Goal: Book appointment/travel/reservation

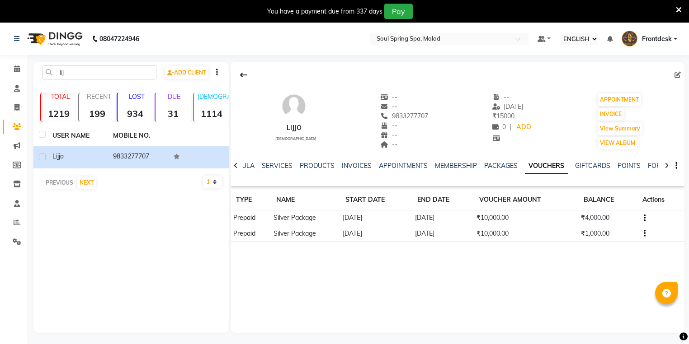
select select "ec"
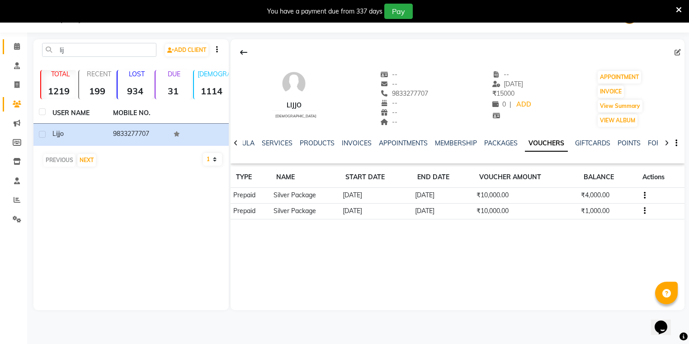
click at [8, 43] on link "CALENDAR" at bounding box center [14, 46] width 22 height 15
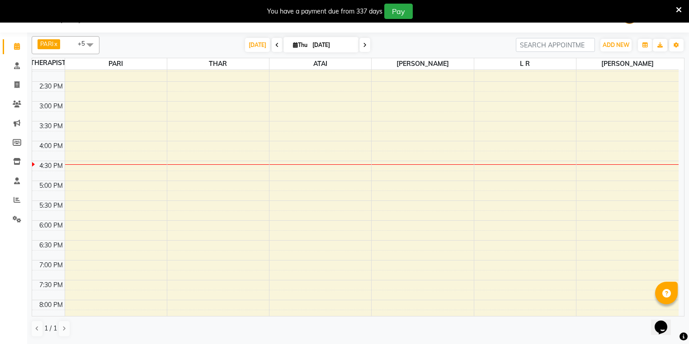
scroll to position [217, 0]
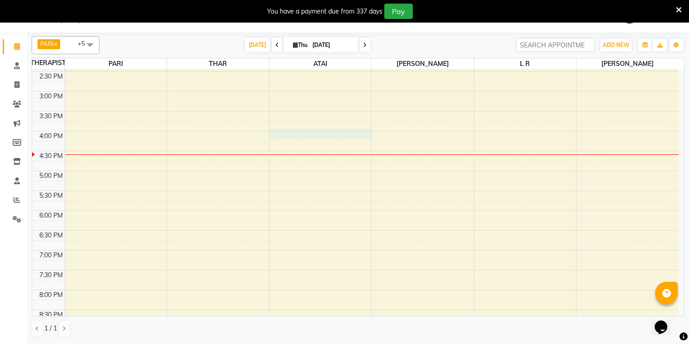
click at [317, 134] on div "9:00 AM 9:30 AM 10:00 AM 10:30 AM 11:00 AM 11:30 AM 12:00 PM 12:30 PM 1:00 PM 1…" at bounding box center [355, 131] width 646 height 556
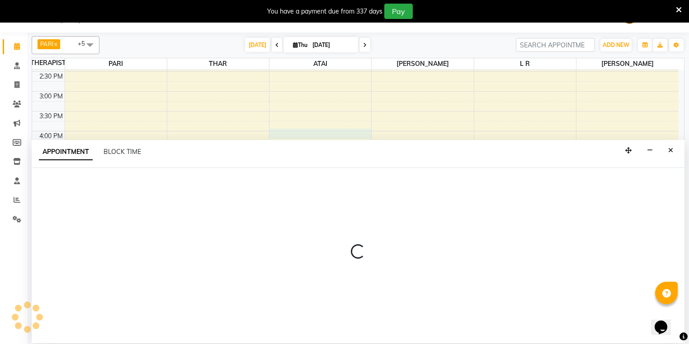
select select "86315"
select select "960"
select select "tentative"
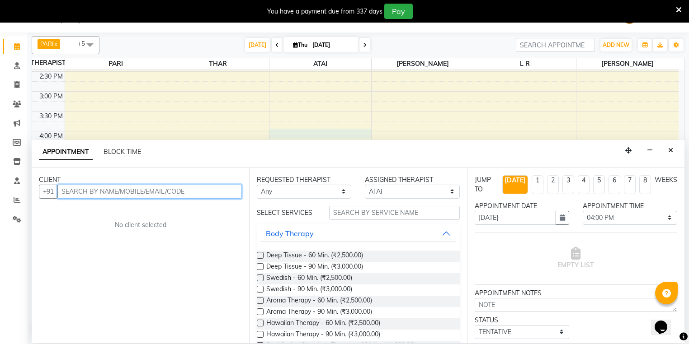
click at [108, 194] on input "text" at bounding box center [149, 192] width 184 height 14
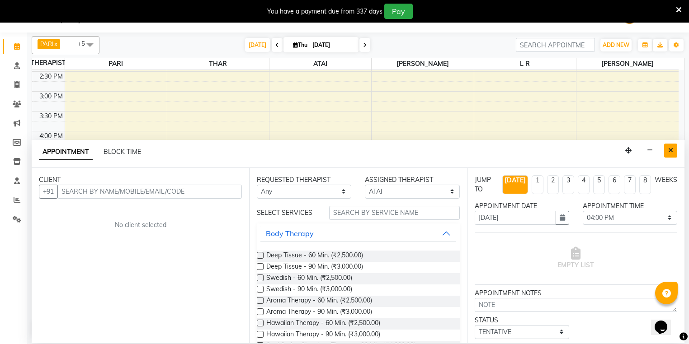
click at [669, 152] on icon "Close" at bounding box center [670, 150] width 5 height 6
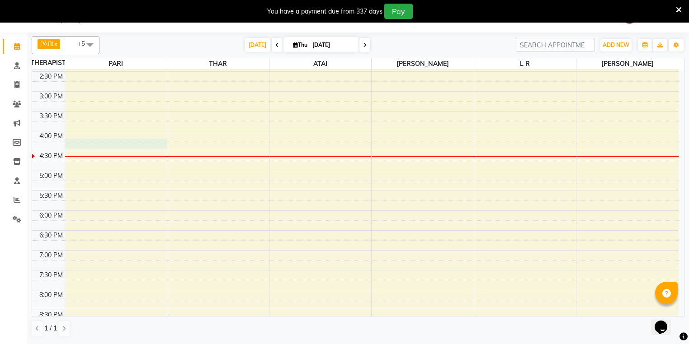
click at [133, 143] on div "9:00 AM 9:30 AM 10:00 AM 10:30 AM 11:00 AM 11:30 AM 12:00 PM 12:30 PM 1:00 PM 1…" at bounding box center [355, 131] width 646 height 556
select select "34027"
select select "tentative"
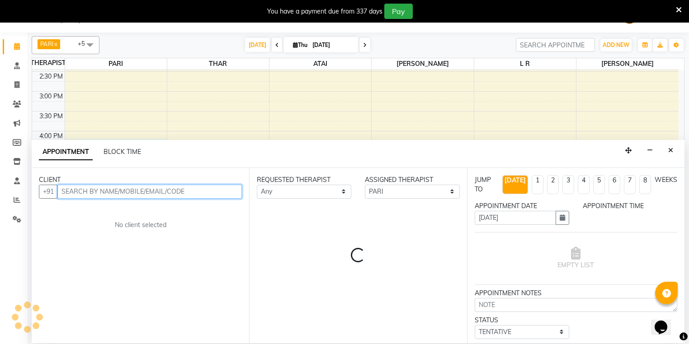
select select "975"
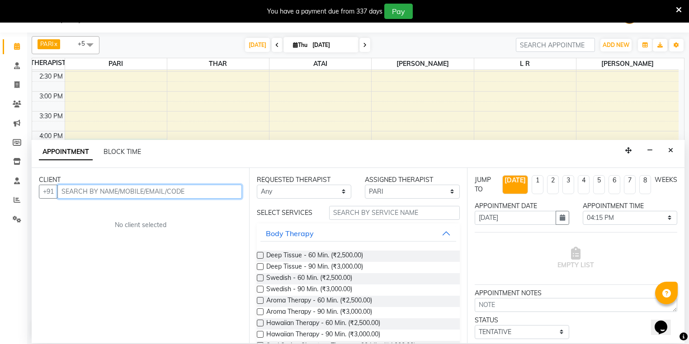
click at [154, 194] on input "text" at bounding box center [149, 192] width 184 height 14
type input "c"
click at [670, 152] on icon "Close" at bounding box center [670, 150] width 5 height 6
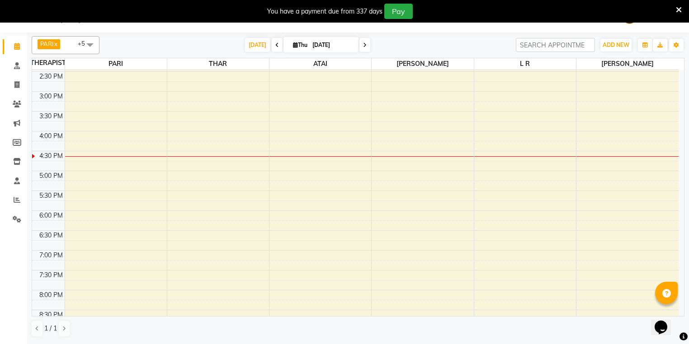
click at [238, 156] on div at bounding box center [218, 156] width 102 height 0
select select "81964"
select select "tentative"
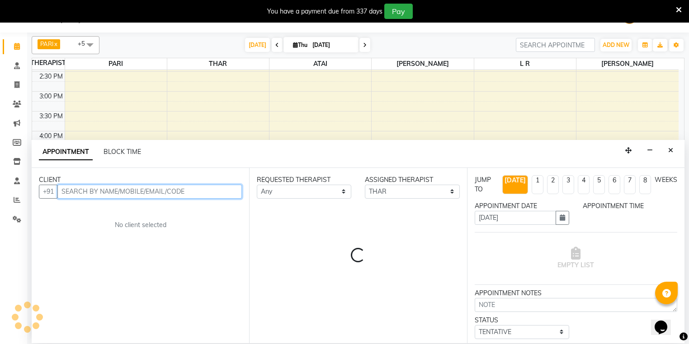
select select "990"
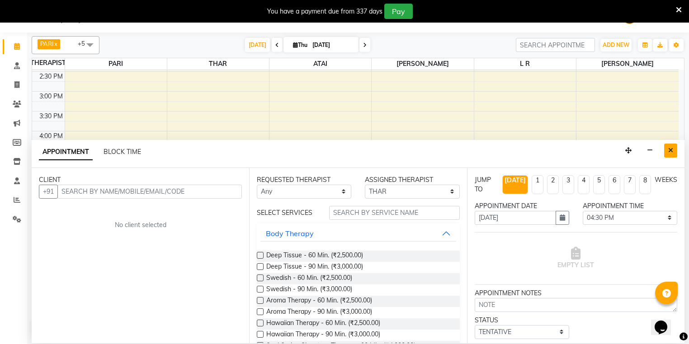
click at [670, 152] on icon "Close" at bounding box center [670, 150] width 5 height 6
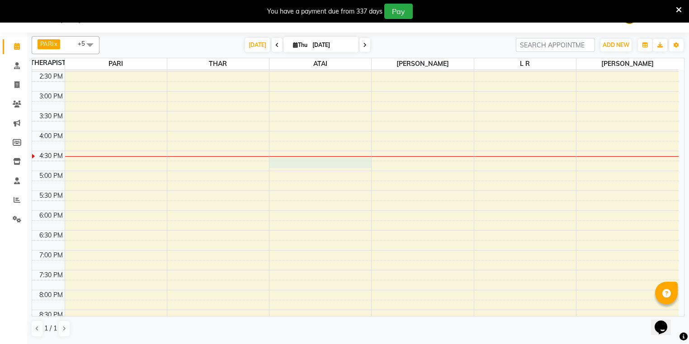
click at [343, 165] on div "9:00 AM 9:30 AM 10:00 AM 10:30 AM 11:00 AM 11:30 AM 12:00 PM 12:30 PM 1:00 PM 1…" at bounding box center [355, 131] width 646 height 556
select select "86315"
select select "1005"
select select "tentative"
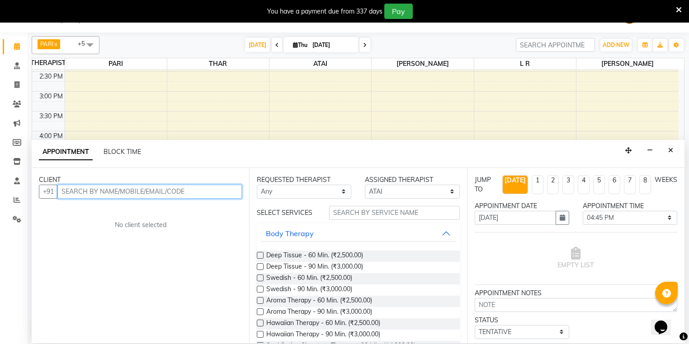
click at [173, 193] on input "text" at bounding box center [149, 192] width 184 height 14
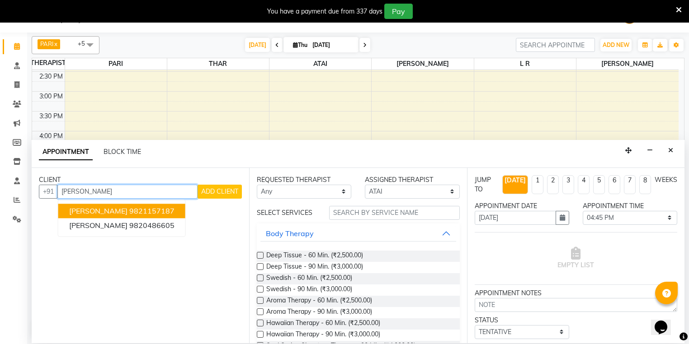
click at [129, 212] on ngb-highlight "9821157187" at bounding box center [151, 211] width 45 height 9
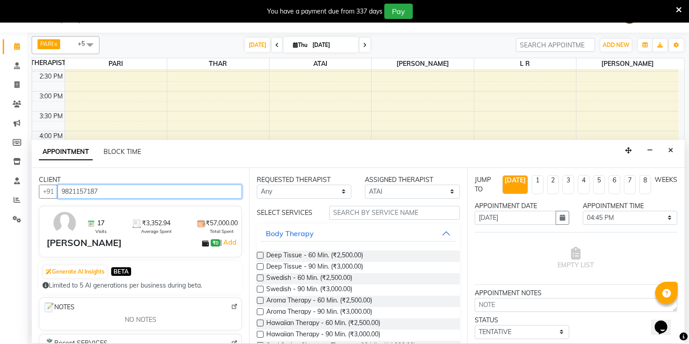
type input "9821157187"
click at [256, 265] on div "REQUESTED THERAPIST Any [PERSON_NAME] [PERSON_NAME] [PERSON_NAME] moi moi [PERS…" at bounding box center [357, 255] width 217 height 175
click at [263, 267] on div "Deep Tissue - 90 Min. (₹3,000.00)" at bounding box center [358, 267] width 202 height 11
click at [260, 267] on label at bounding box center [260, 266] width 7 height 7
click at [260, 267] on input "checkbox" at bounding box center [260, 268] width 6 height 6
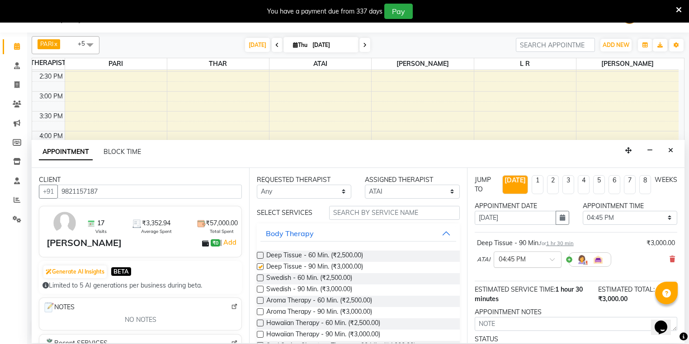
checkbox input "false"
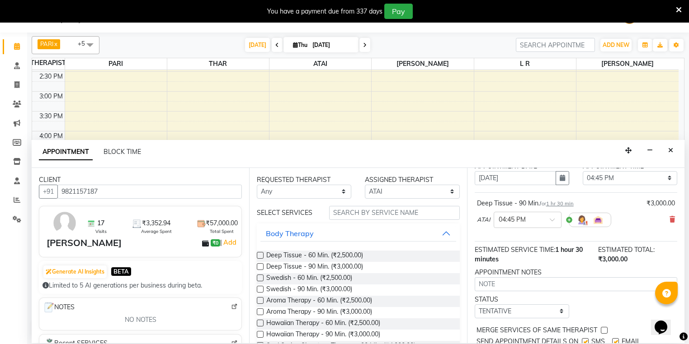
scroll to position [71, 0]
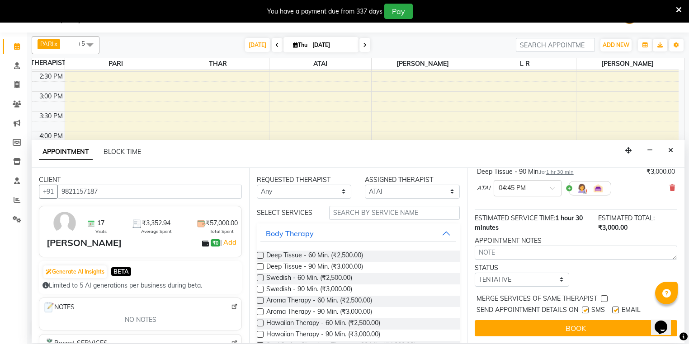
click at [541, 329] on button "BOOK" at bounding box center [576, 328] width 202 height 16
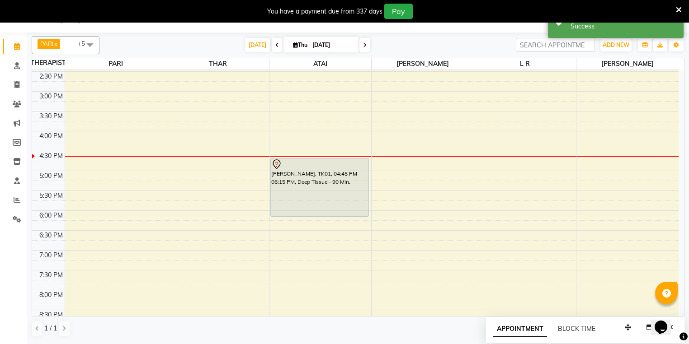
scroll to position [0, 0]
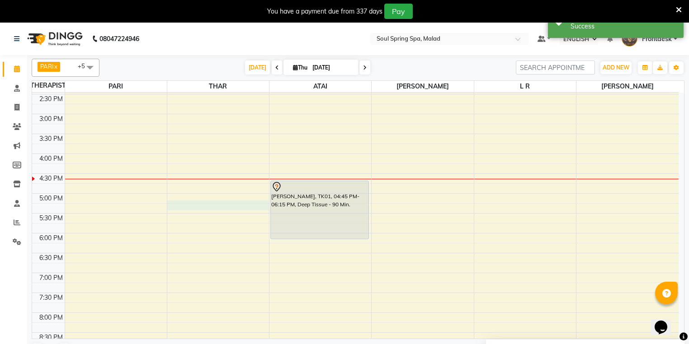
click at [262, 208] on div "9:00 AM 9:30 AM 10:00 AM 10:30 AM 11:00 AM 11:30 AM 12:00 PM 12:30 PM 1:00 PM 1…" at bounding box center [355, 154] width 646 height 556
select select "81964"
select select "1035"
select select "tentative"
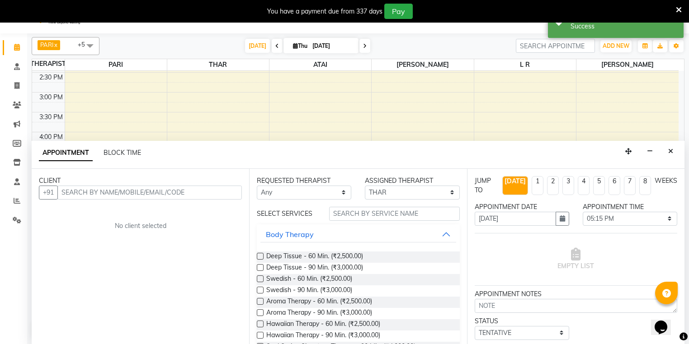
scroll to position [23, 0]
drag, startPoint x: 674, startPoint y: 146, endPoint x: 666, endPoint y: 154, distance: 11.5
click at [673, 145] on button "Close" at bounding box center [670, 151] width 13 height 14
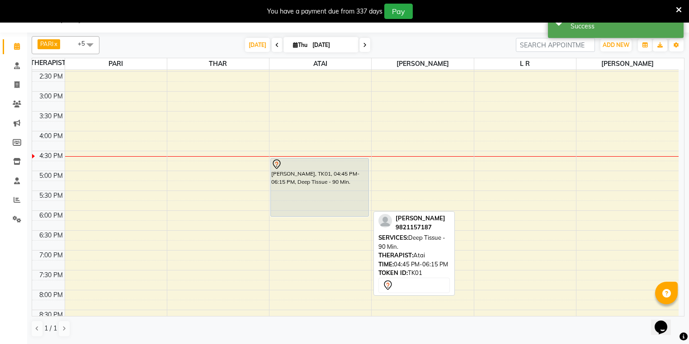
click at [345, 210] on div "[PERSON_NAME], TK01, 04:45 PM-06:15 PM, Deep Tissue - 90 Min." at bounding box center [320, 188] width 98 height 58
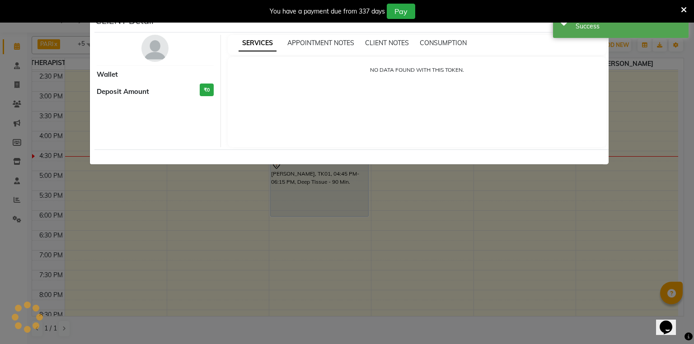
select select "7"
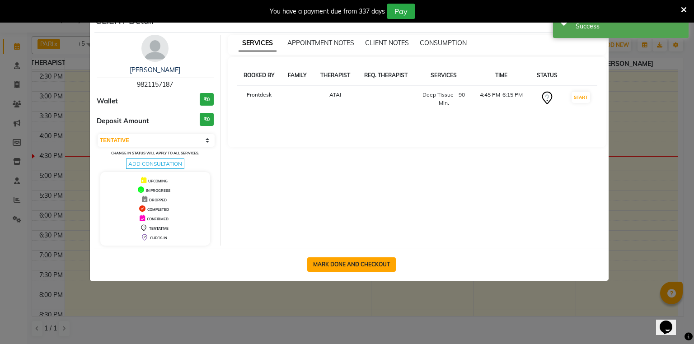
click at [348, 260] on button "MARK DONE AND CHECKOUT" at bounding box center [351, 265] width 89 height 14
select select "4947"
select select "service"
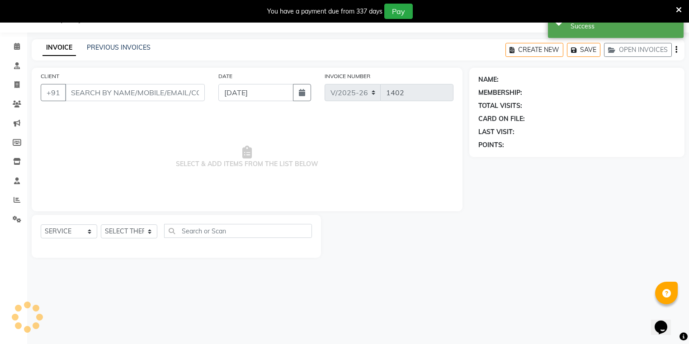
type input "9821157187"
select select "86315"
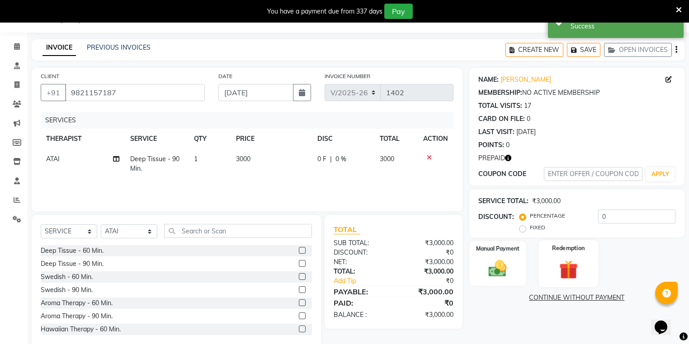
click at [578, 277] on img at bounding box center [568, 270] width 31 height 24
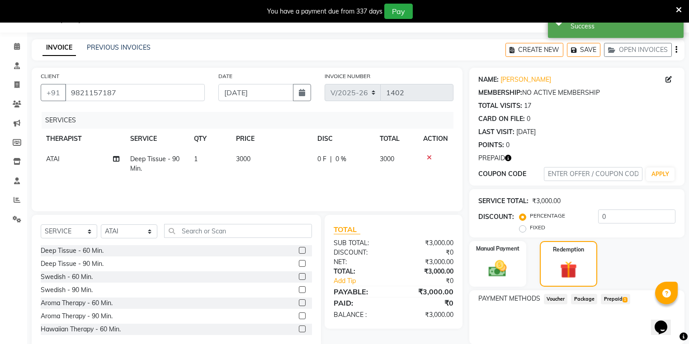
click at [620, 302] on span "Prepaid 1" at bounding box center [615, 299] width 29 height 10
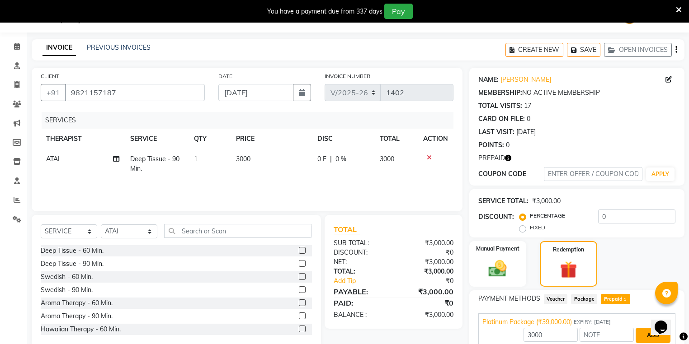
drag, startPoint x: 655, startPoint y: 339, endPoint x: 649, endPoint y: 339, distance: 6.3
click at [655, 339] on button "ADD" at bounding box center [652, 335] width 35 height 15
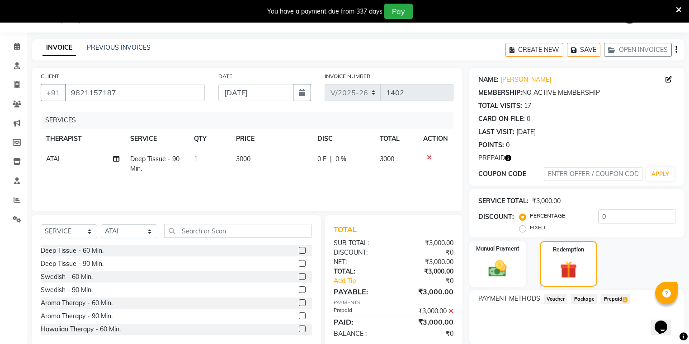
scroll to position [105, 0]
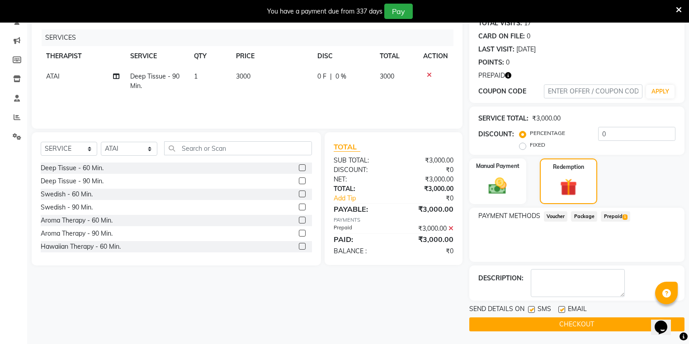
click at [553, 318] on button "CHECKOUT" at bounding box center [576, 325] width 215 height 14
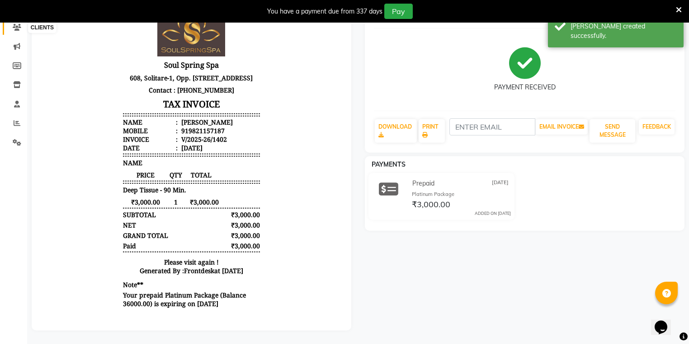
click at [20, 25] on icon at bounding box center [17, 27] width 9 height 7
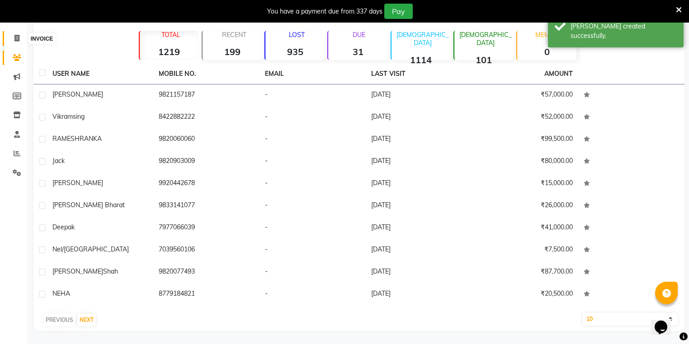
click at [16, 42] on span at bounding box center [17, 38] width 16 height 10
select select "4947"
select select "service"
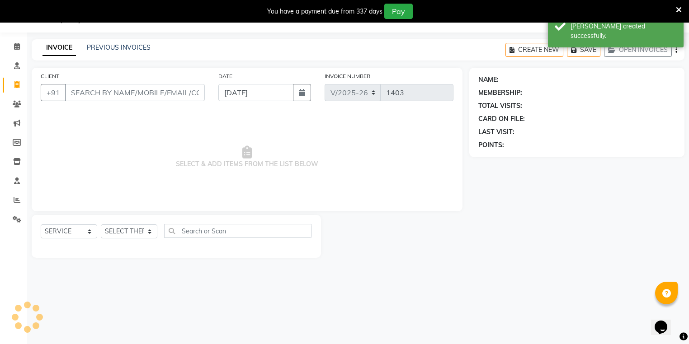
scroll to position [23, 0]
click at [11, 45] on span at bounding box center [17, 47] width 16 height 10
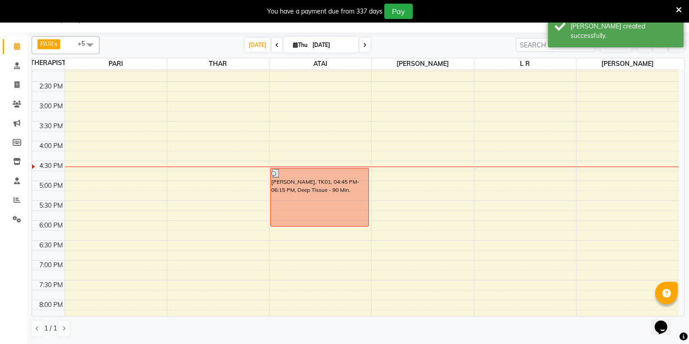
scroll to position [253, 0]
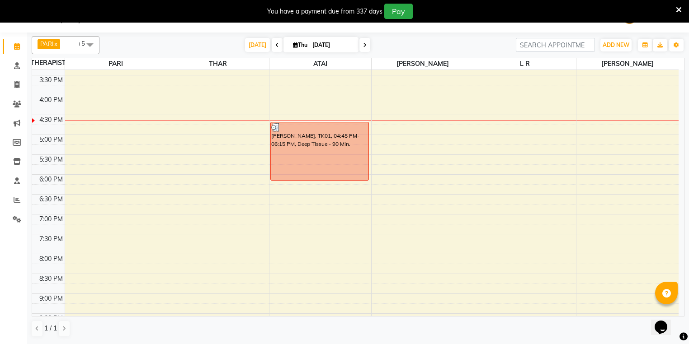
click at [445, 119] on div "9:00 AM 9:30 AM 10:00 AM 10:30 AM 11:00 AM 11:30 AM 12:00 PM 12:30 PM 1:00 PM 1…" at bounding box center [355, 95] width 646 height 556
select select "86605"
select select "tentative"
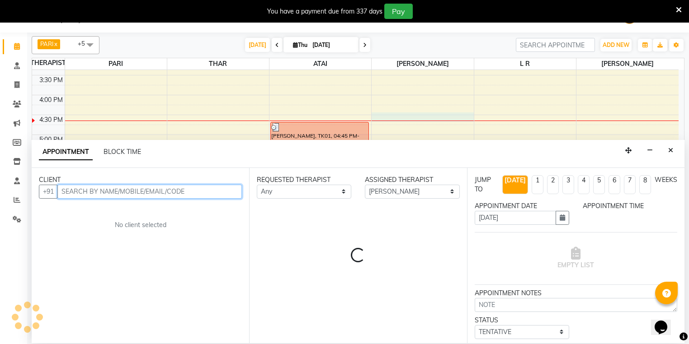
select select "990"
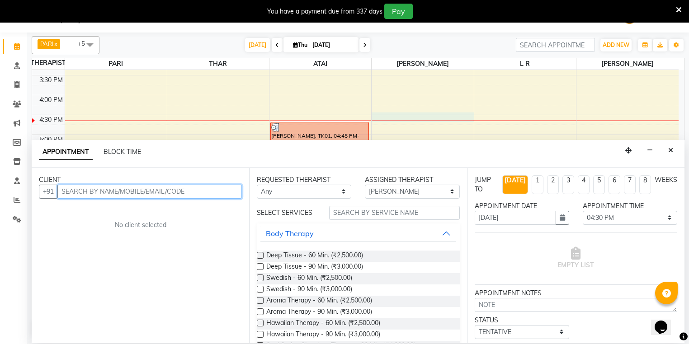
click at [158, 193] on input "text" at bounding box center [149, 192] width 184 height 14
type input "l"
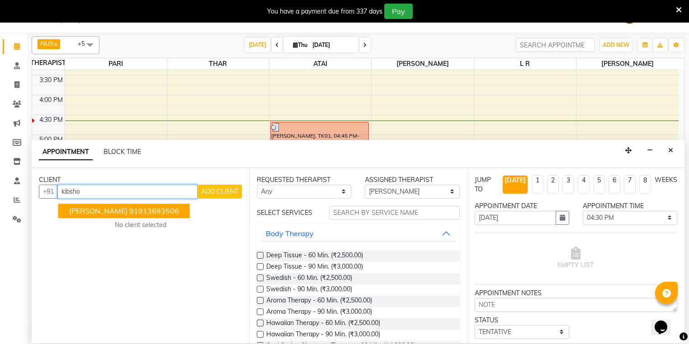
click at [165, 207] on ngb-highlight "91913693506" at bounding box center [154, 211] width 50 height 9
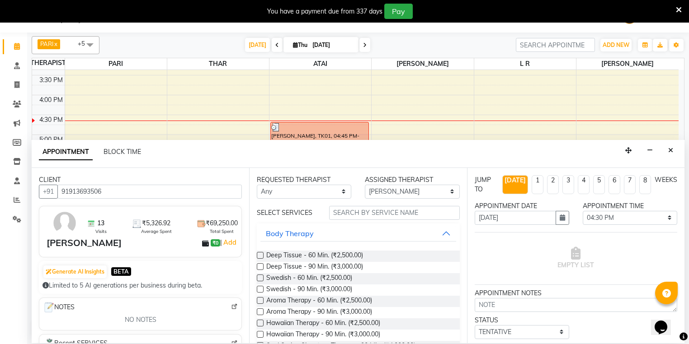
click at [163, 179] on div "CLIENT" at bounding box center [140, 179] width 203 height 9
click at [169, 191] on input "91913693506" at bounding box center [149, 192] width 184 height 14
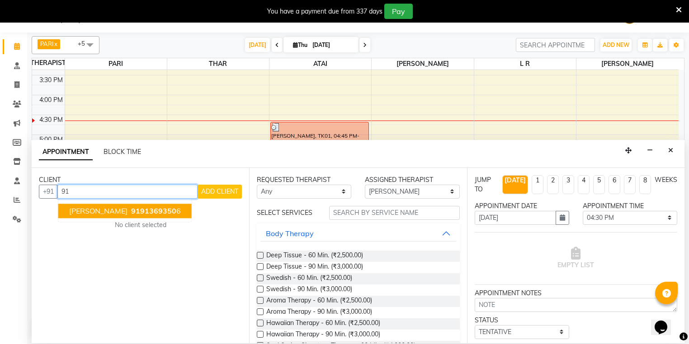
type input "9"
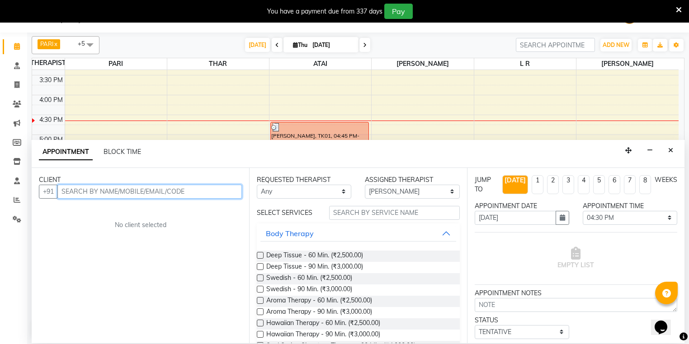
type input "3"
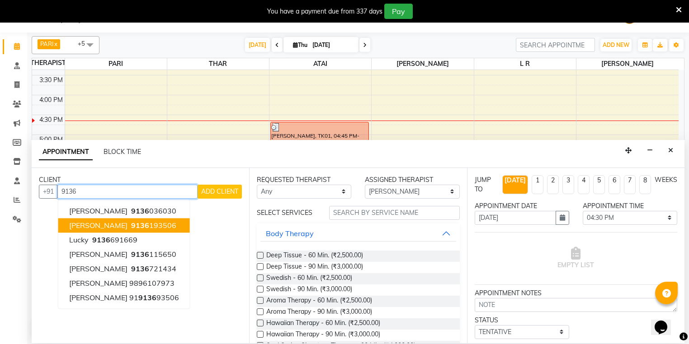
click at [156, 228] on ngb-highlight "9136 193506" at bounding box center [152, 225] width 47 height 9
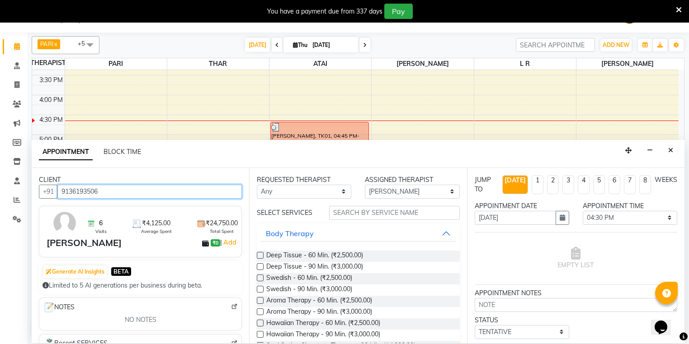
type input "9136193506"
click at [261, 268] on label at bounding box center [260, 266] width 7 height 7
click at [261, 268] on input "checkbox" at bounding box center [260, 268] width 6 height 6
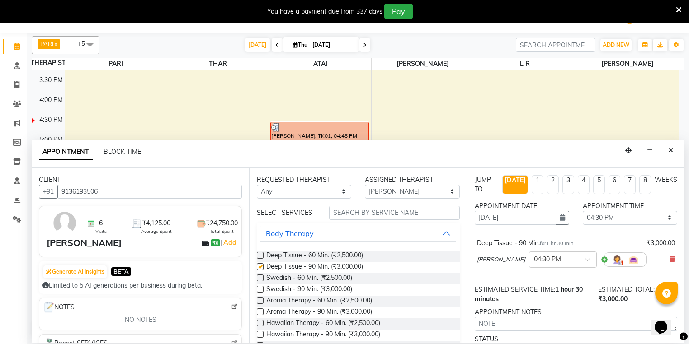
checkbox input "false"
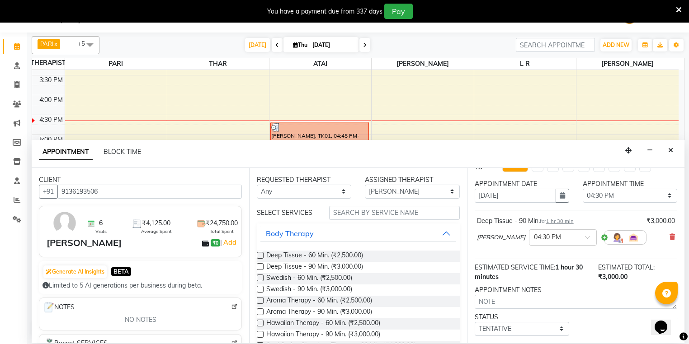
scroll to position [71, 0]
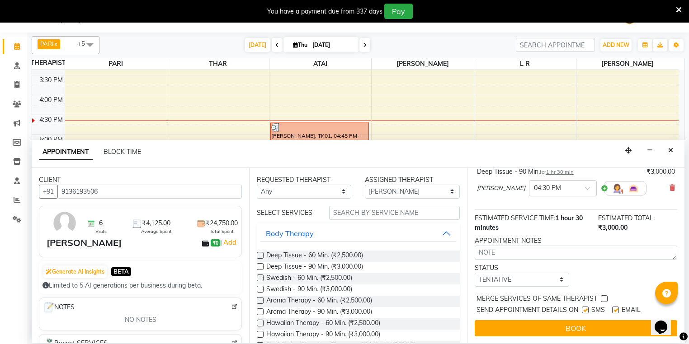
click at [575, 327] on button "BOOK" at bounding box center [576, 328] width 202 height 16
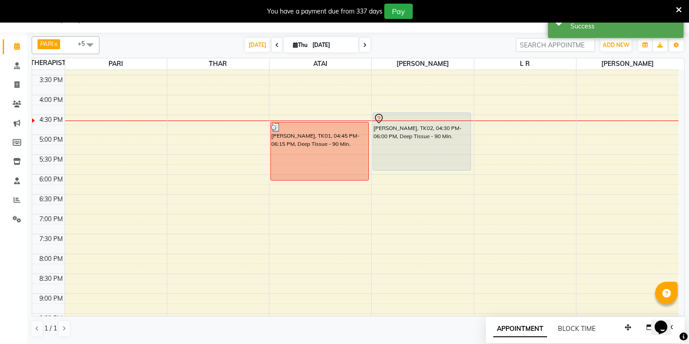
scroll to position [0, 0]
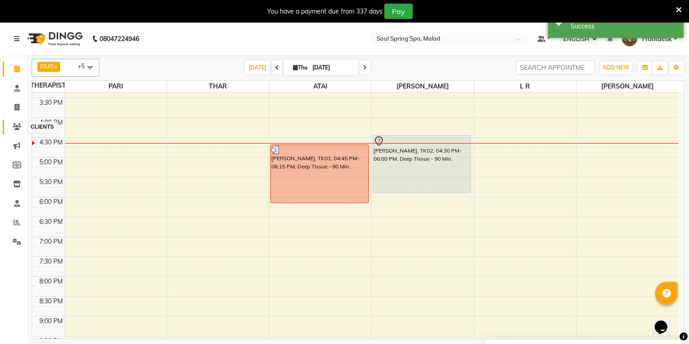
click at [18, 122] on span at bounding box center [17, 127] width 16 height 10
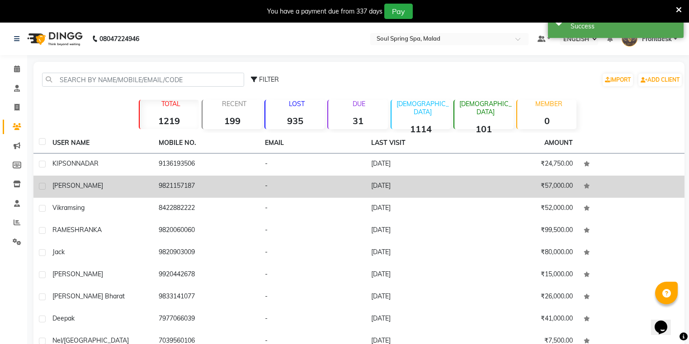
drag, startPoint x: 142, startPoint y: 163, endPoint x: 179, endPoint y: 169, distance: 37.5
click at [143, 164] on div "[PERSON_NAME]" at bounding box center [99, 163] width 95 height 9
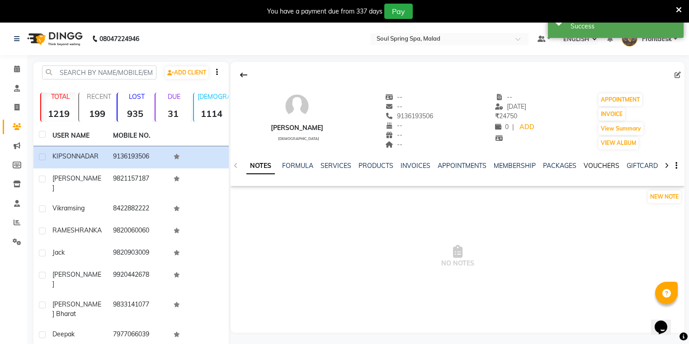
click at [583, 164] on link "VOUCHERS" at bounding box center [601, 166] width 36 height 8
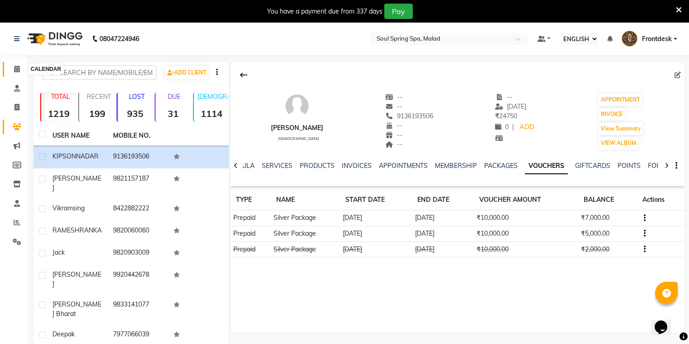
click at [15, 72] on icon at bounding box center [17, 69] width 6 height 7
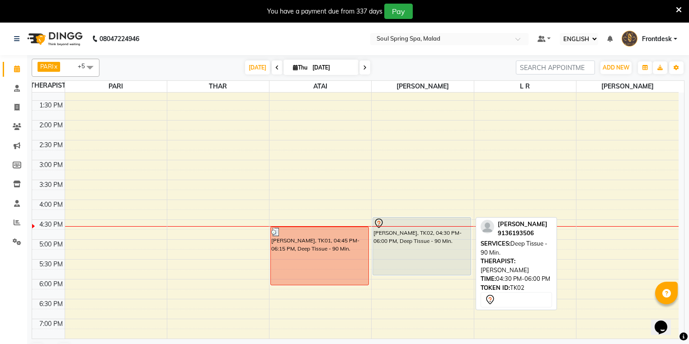
scroll to position [217, 0]
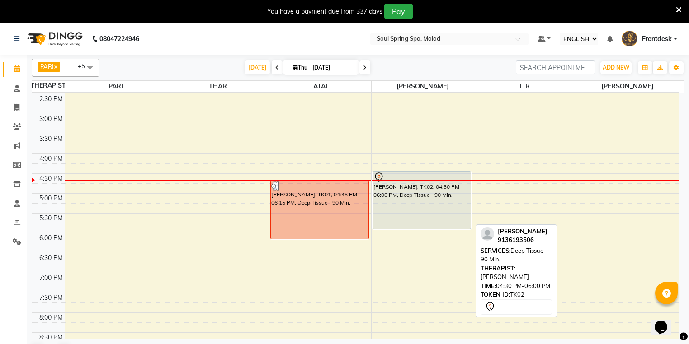
click at [392, 210] on div "[PERSON_NAME], TK02, 04:30 PM-06:00 PM, Deep Tissue - 90 Min." at bounding box center [422, 200] width 98 height 57
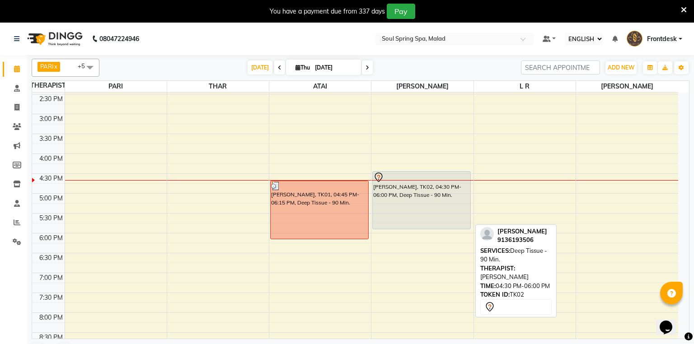
select select "7"
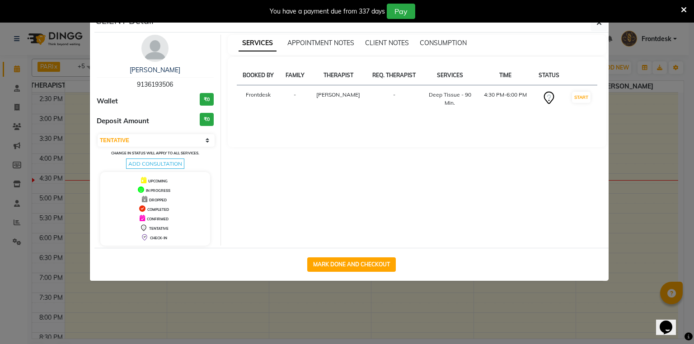
click at [340, 262] on button "MARK DONE AND CHECKOUT" at bounding box center [351, 265] width 89 height 14
select select "4947"
select select "service"
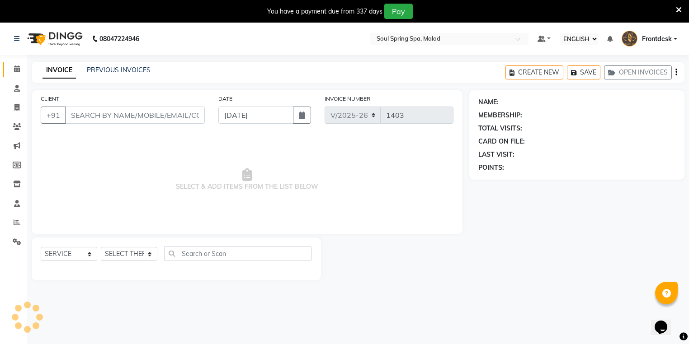
type input "9136193506"
select select "86605"
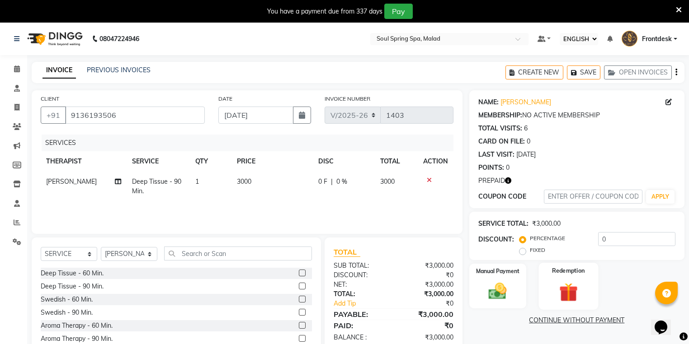
drag, startPoint x: 556, startPoint y: 295, endPoint x: 564, endPoint y: 296, distance: 8.3
click at [556, 295] on img at bounding box center [568, 293] width 31 height 24
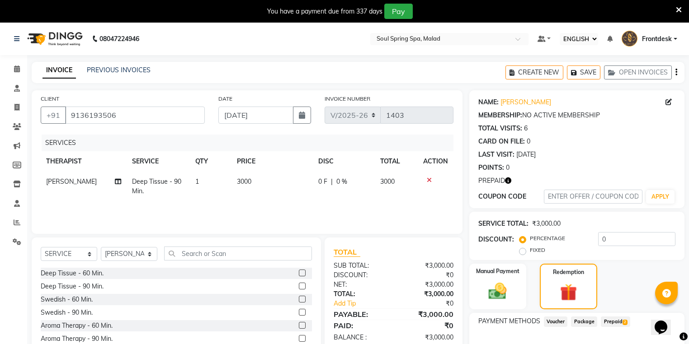
click at [620, 319] on span "Prepaid 2" at bounding box center [615, 322] width 29 height 10
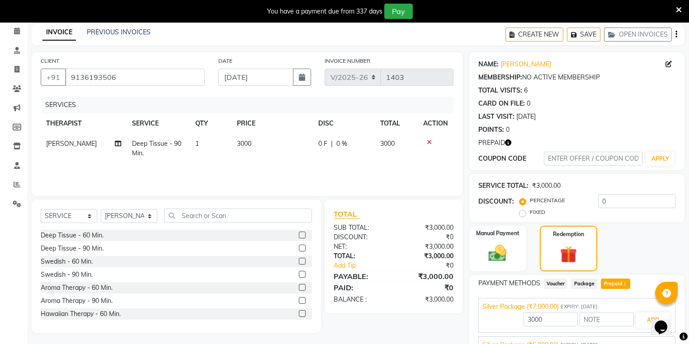
scroll to position [72, 0]
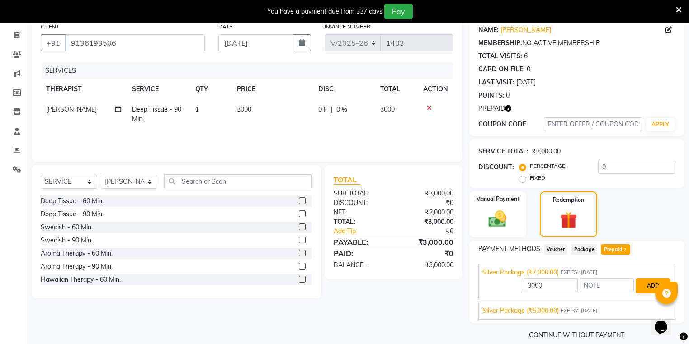
click at [638, 290] on button "ADD" at bounding box center [652, 285] width 35 height 15
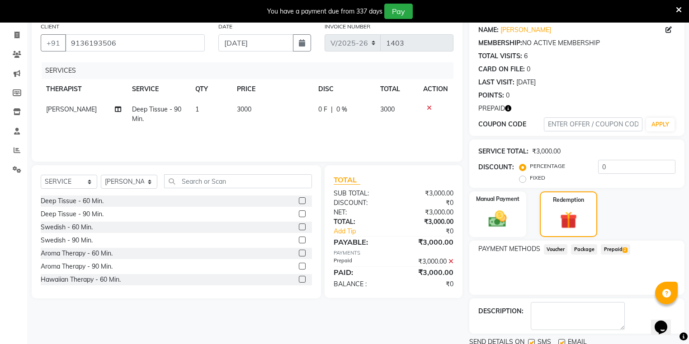
scroll to position [105, 0]
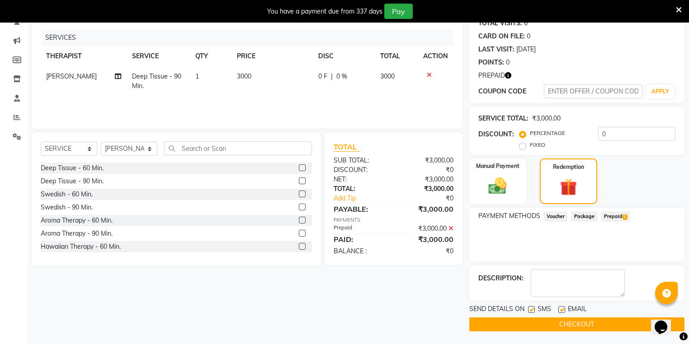
click at [603, 322] on button "CHECKOUT" at bounding box center [576, 325] width 215 height 14
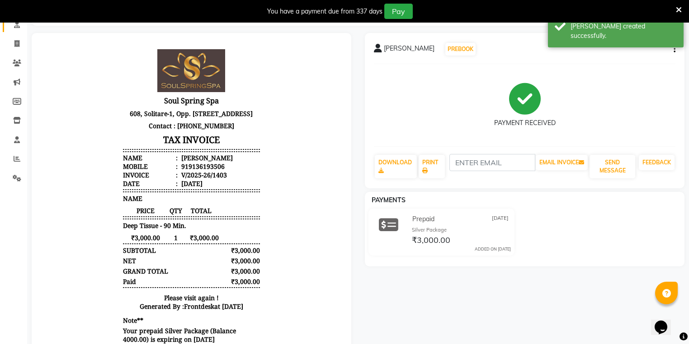
scroll to position [33, 0]
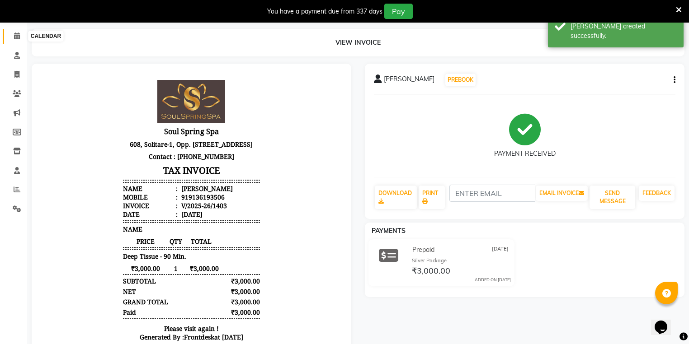
click at [16, 35] on icon at bounding box center [17, 36] width 6 height 7
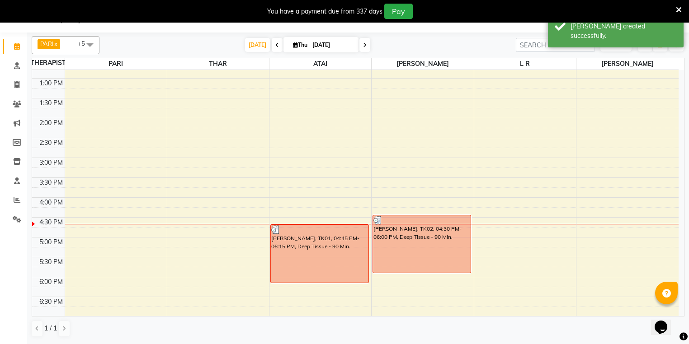
scroll to position [217, 0]
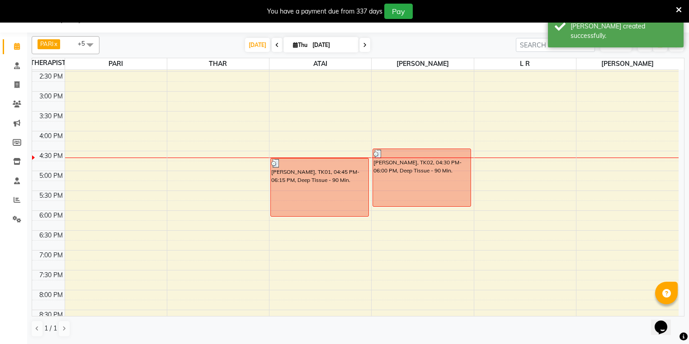
click at [587, 153] on div "9:00 AM 9:30 AM 10:00 AM 10:30 AM 11:00 AM 11:30 AM 12:00 PM 12:30 PM 1:00 PM 1…" at bounding box center [355, 131] width 646 height 556
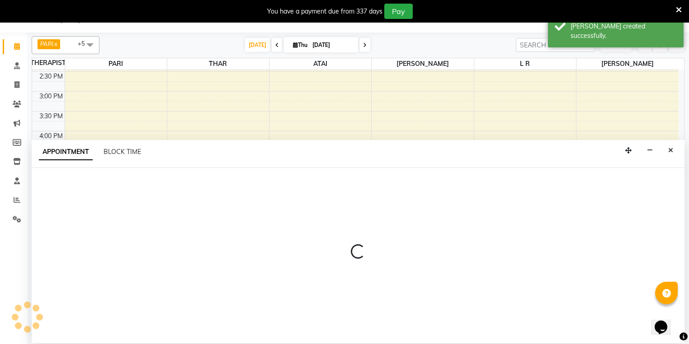
select select "86414"
select select "990"
select select "tentative"
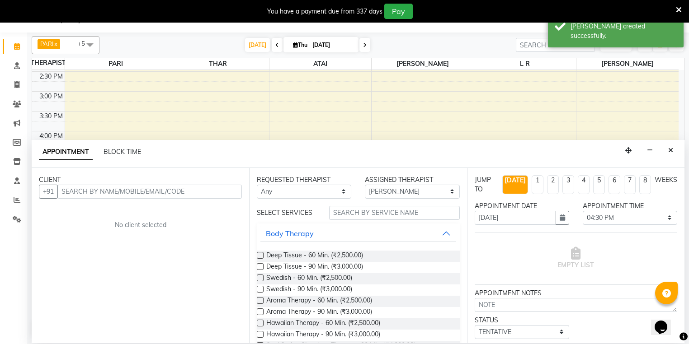
click at [225, 189] on input "text" at bounding box center [149, 192] width 184 height 14
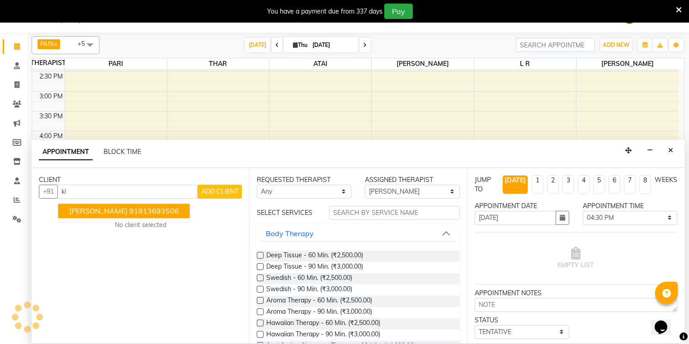
type input "k"
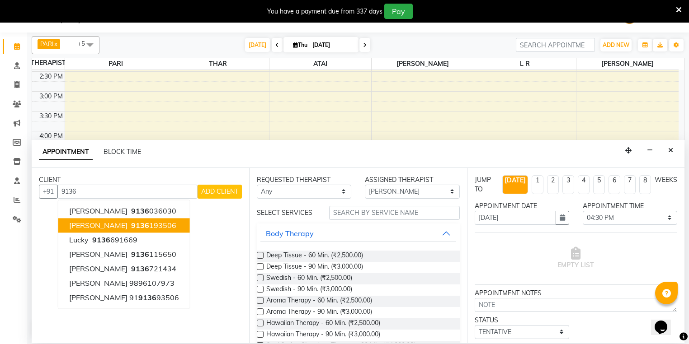
click at [166, 230] on button "[PERSON_NAME] 9136 193506" at bounding box center [124, 225] width 132 height 14
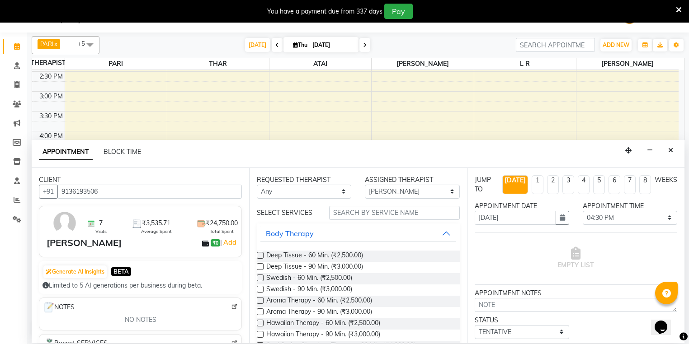
type input "9136193506"
click at [261, 268] on label at bounding box center [260, 266] width 7 height 7
click at [261, 268] on input "checkbox" at bounding box center [260, 268] width 6 height 6
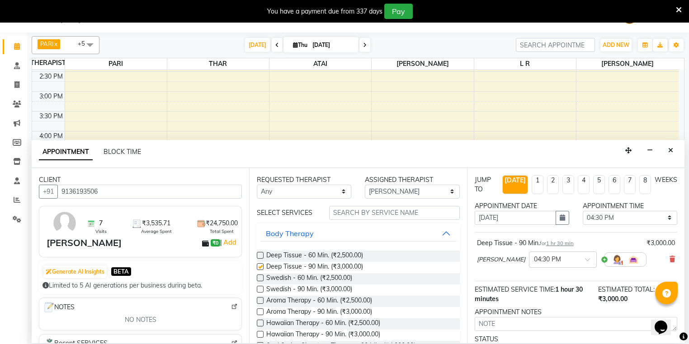
checkbox input "false"
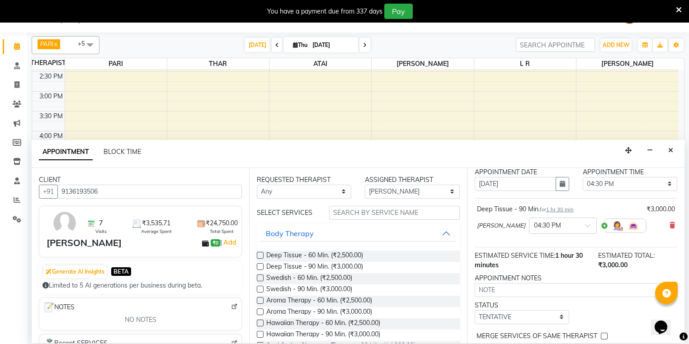
scroll to position [71, 0]
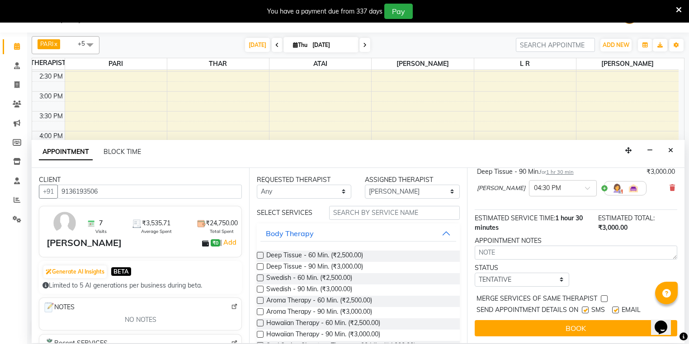
click at [508, 333] on button "BOOK" at bounding box center [576, 328] width 202 height 16
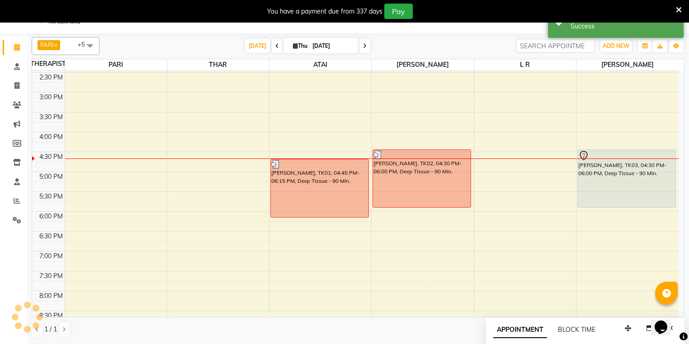
scroll to position [0, 0]
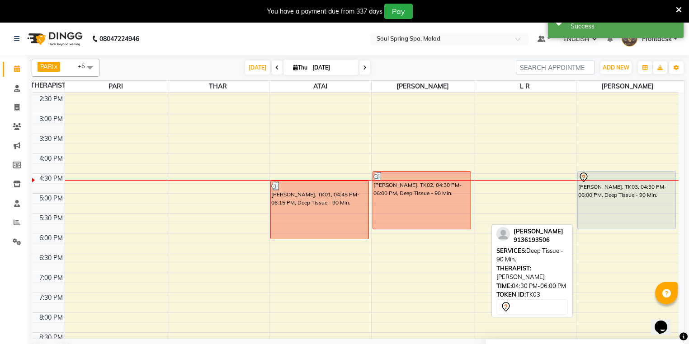
click at [617, 199] on div "[PERSON_NAME], TK03, 04:30 PM-06:00 PM, Deep Tissue - 90 Min." at bounding box center [627, 200] width 98 height 57
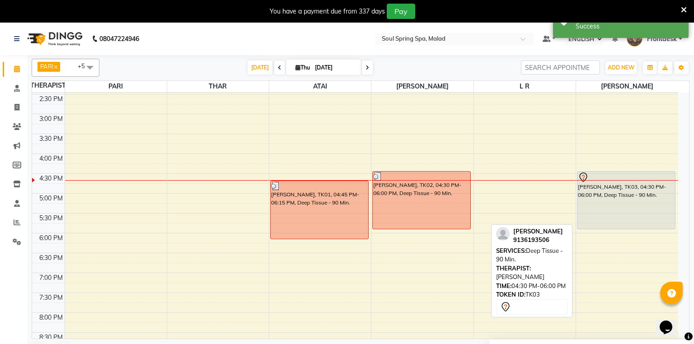
select select "7"
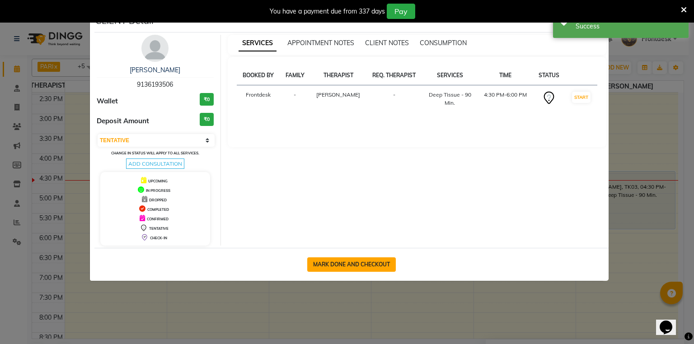
drag, startPoint x: 379, startPoint y: 266, endPoint x: 352, endPoint y: 260, distance: 28.1
click at [379, 266] on button "MARK DONE AND CHECKOUT" at bounding box center [351, 265] width 89 height 14
select select "4947"
select select "service"
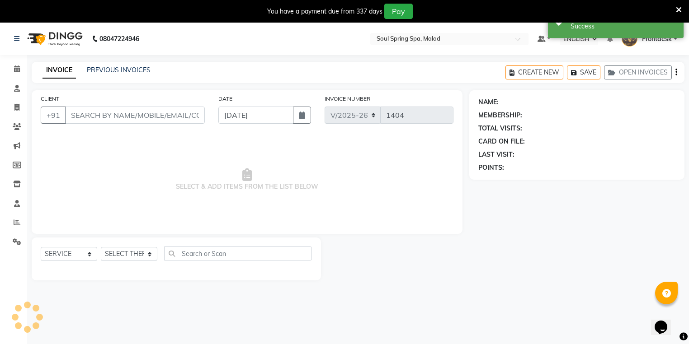
type input "9136193506"
select select "86414"
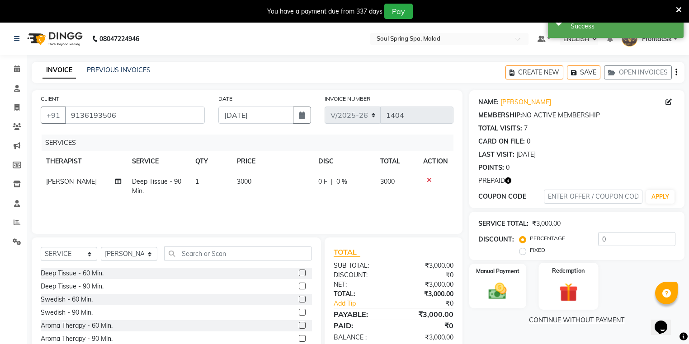
click at [568, 284] on img at bounding box center [568, 293] width 31 height 24
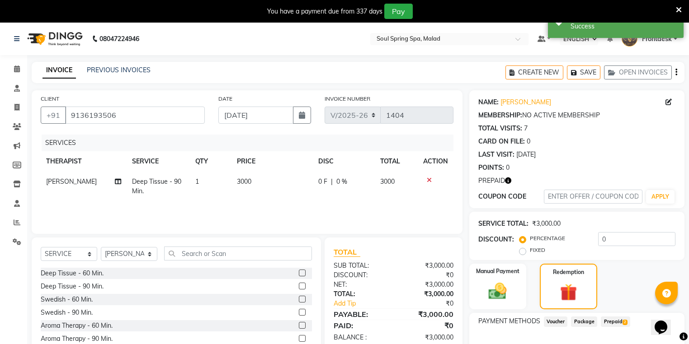
scroll to position [55, 0]
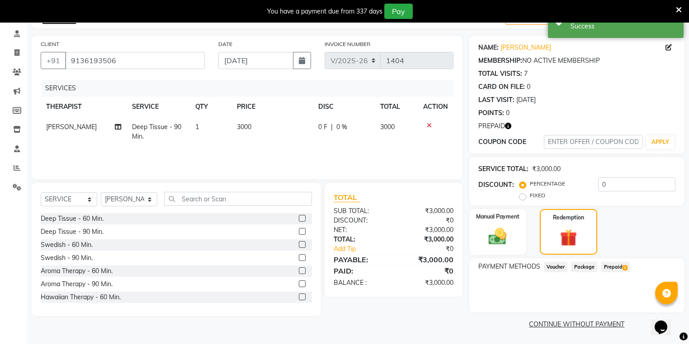
click at [620, 262] on span "Prepaid 2" at bounding box center [615, 267] width 29 height 10
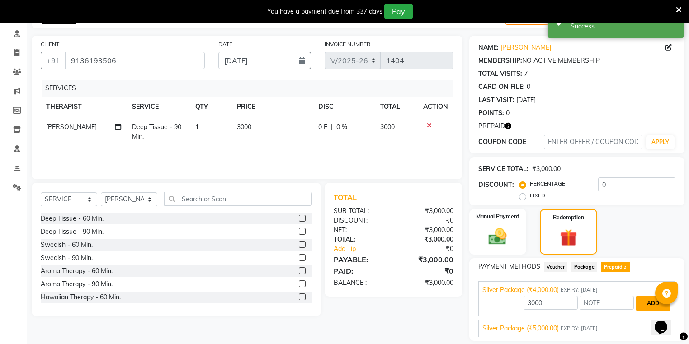
click at [650, 302] on button "ADD" at bounding box center [652, 303] width 35 height 15
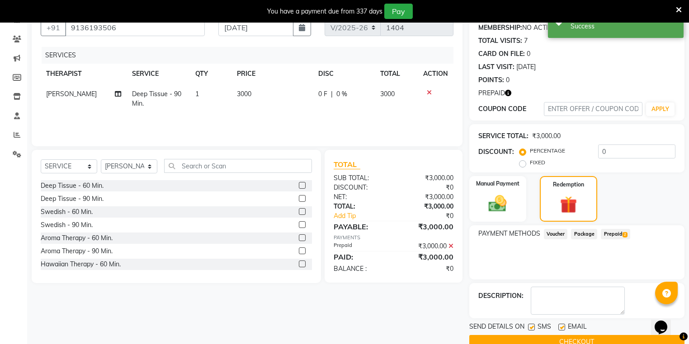
scroll to position [105, 0]
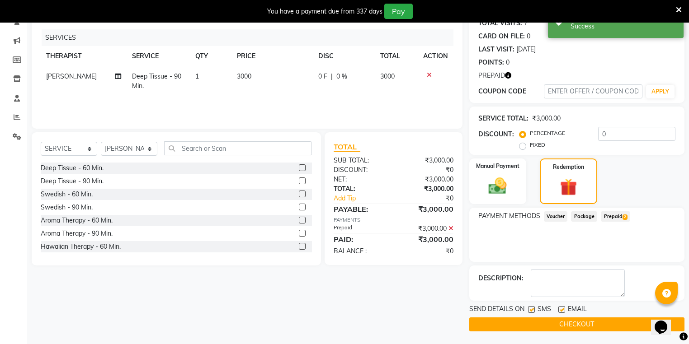
click at [546, 323] on button "CHECKOUT" at bounding box center [576, 325] width 215 height 14
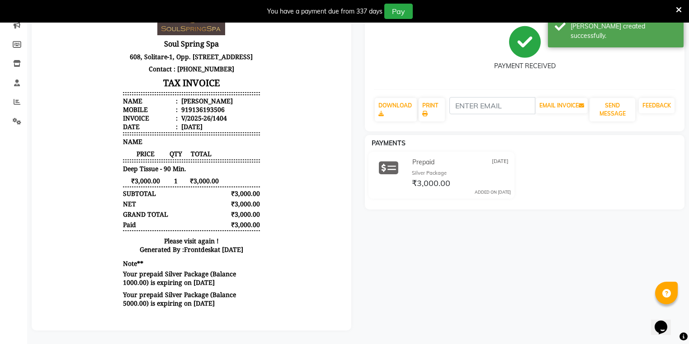
scroll to position [17, 0]
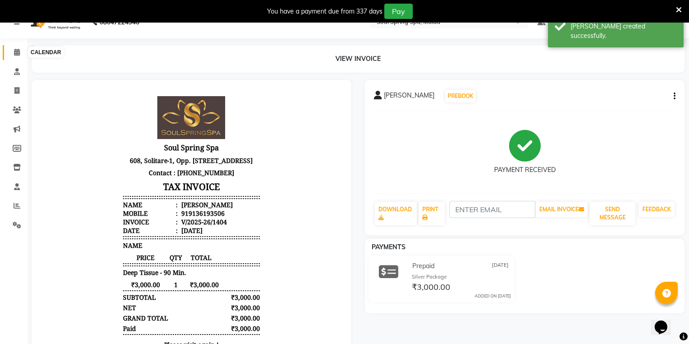
click at [16, 56] on span at bounding box center [17, 52] width 16 height 10
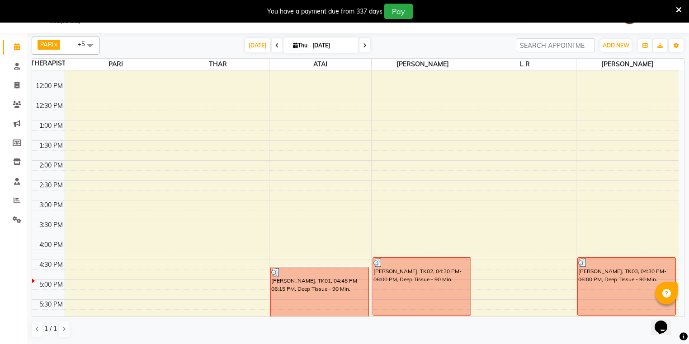
scroll to position [23, 0]
